Goal: Information Seeking & Learning: Check status

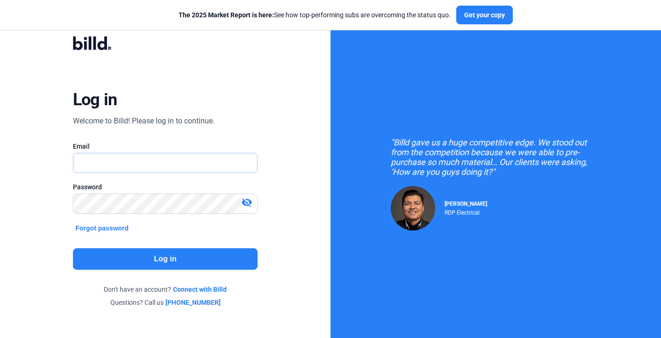
click at [220, 154] on input "text" at bounding box center [165, 162] width 184 height 19
click at [210, 156] on input "text" at bounding box center [165, 162] width 184 height 19
type input "[EMAIL_ADDRESS][DOMAIN_NAME]"
click at [247, 206] on mat-icon "visibility_off" at bounding box center [246, 202] width 11 height 11
click at [184, 266] on button "Log in" at bounding box center [165, 259] width 185 height 22
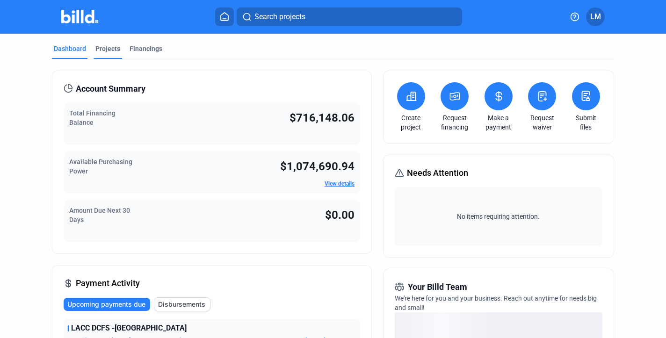
click at [112, 46] on div "Projects" at bounding box center [107, 48] width 25 height 9
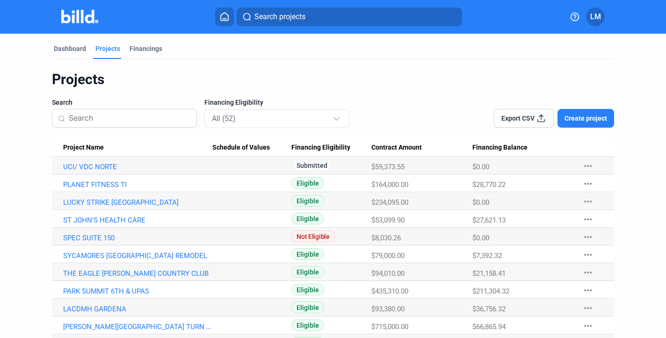
click at [93, 180] on Name "PLANET FITNESS TI" at bounding box center [132, 183] width 160 height 18
click at [93, 186] on link "PLANET FITNESS TI" at bounding box center [137, 184] width 149 height 8
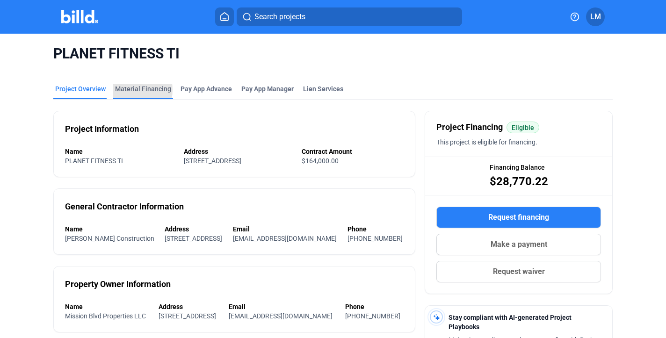
click at [127, 90] on div "Material Financing" at bounding box center [143, 88] width 56 height 9
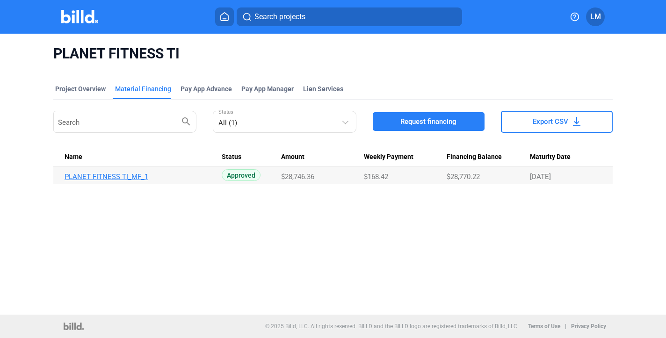
click at [129, 174] on link "PLANET FITNESS TI_MF_1" at bounding box center [139, 177] width 149 height 8
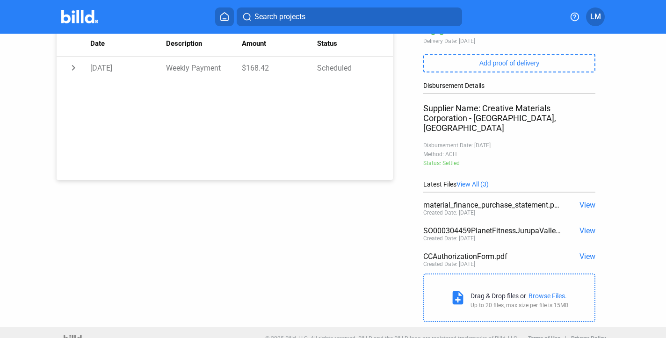
scroll to position [181, 0]
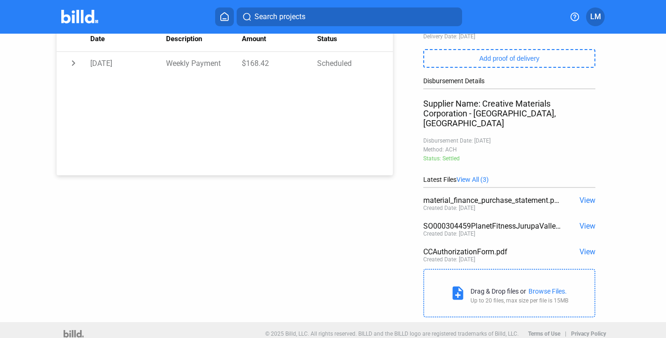
click at [581, 196] on span "View" at bounding box center [587, 200] width 16 height 9
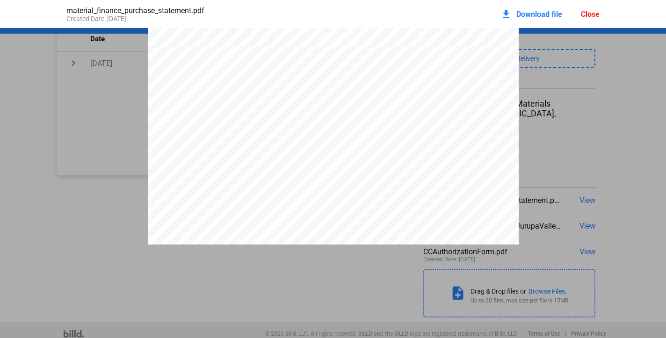
scroll to position [1057, 0]
click at [594, 10] on div "Close" at bounding box center [590, 14] width 19 height 9
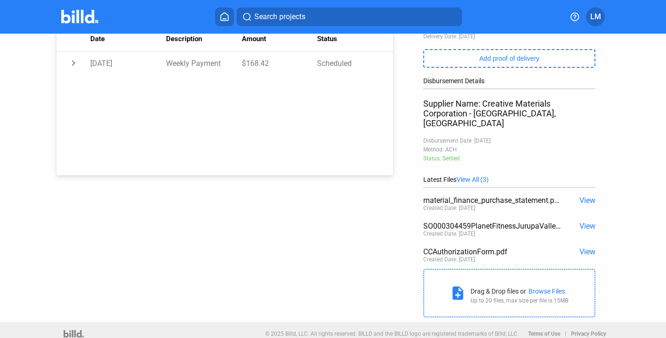
click at [580, 222] on span "View" at bounding box center [587, 226] width 16 height 9
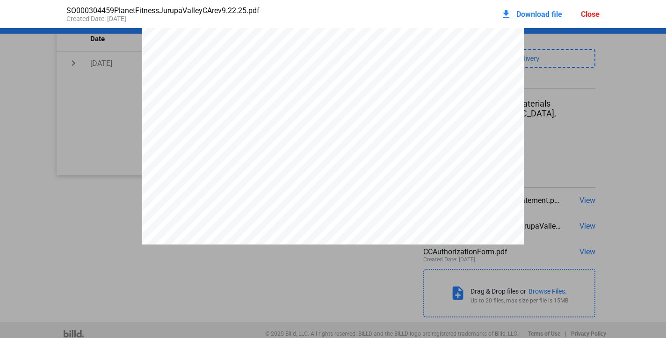
scroll to position [725, 0]
click at [581, 17] on div "Close" at bounding box center [590, 14] width 19 height 9
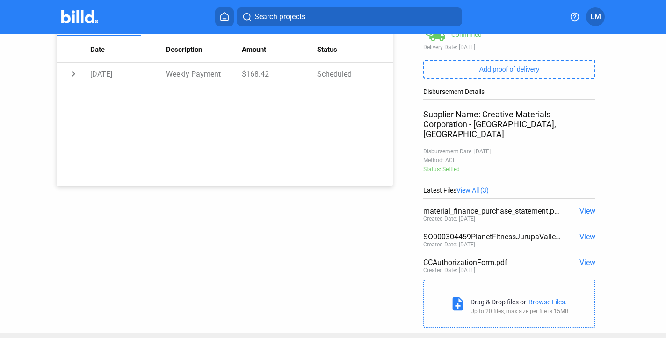
scroll to position [171, 0]
click at [585, 206] on span "View" at bounding box center [587, 210] width 16 height 9
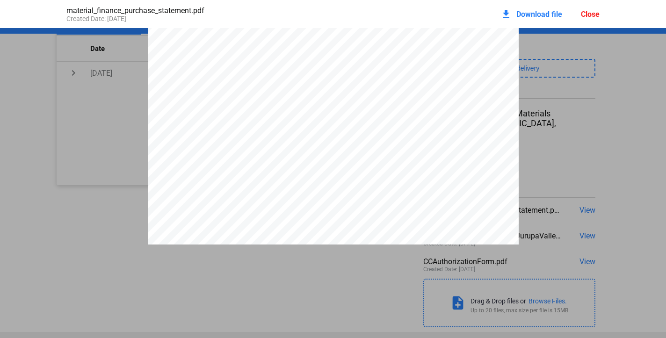
scroll to position [223, 0]
click at [589, 14] on div "Close" at bounding box center [590, 14] width 19 height 9
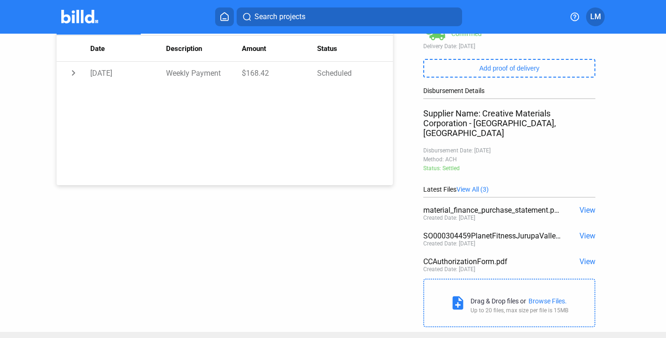
scroll to position [0, 0]
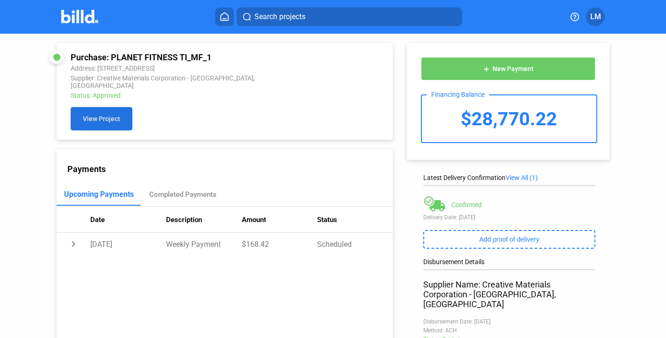
click at [94, 115] on span "View Project" at bounding box center [101, 118] width 37 height 7
